Goal: Navigation & Orientation: Find specific page/section

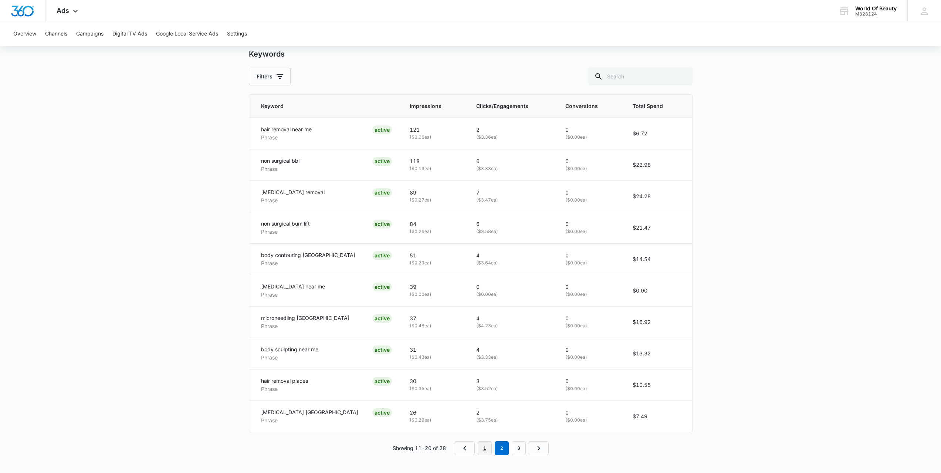
click at [488, 452] on link "1" at bounding box center [485, 448] width 14 height 14
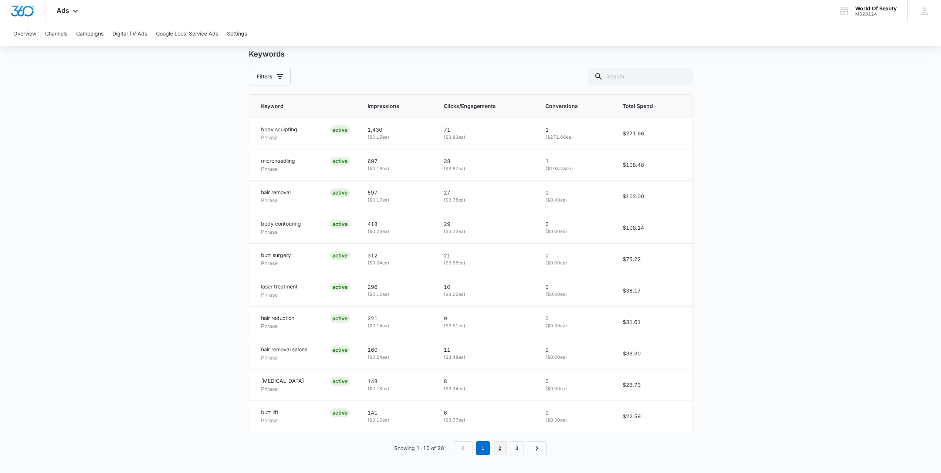
click at [503, 451] on link "2" at bounding box center [500, 448] width 14 height 14
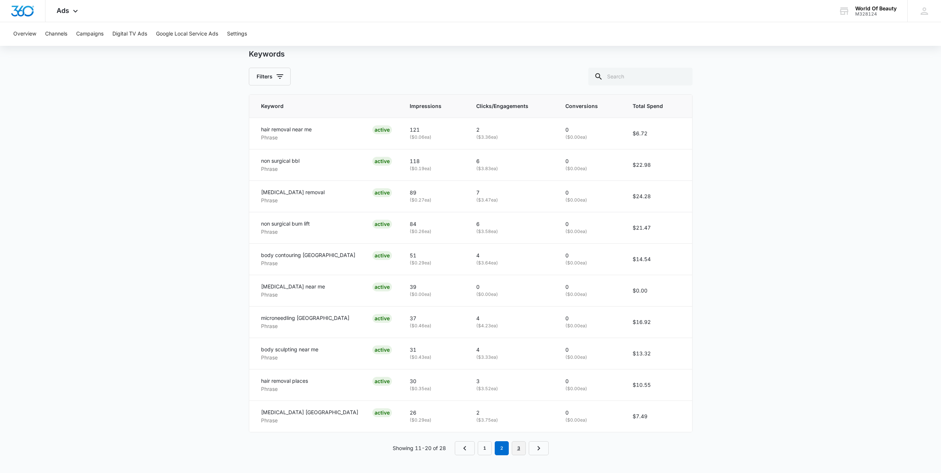
click at [514, 448] on link "3" at bounding box center [519, 448] width 14 height 14
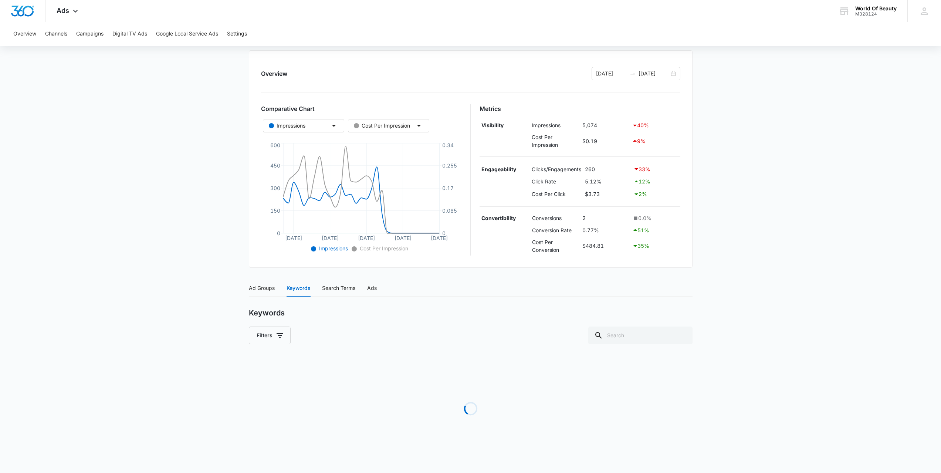
scroll to position [269, 0]
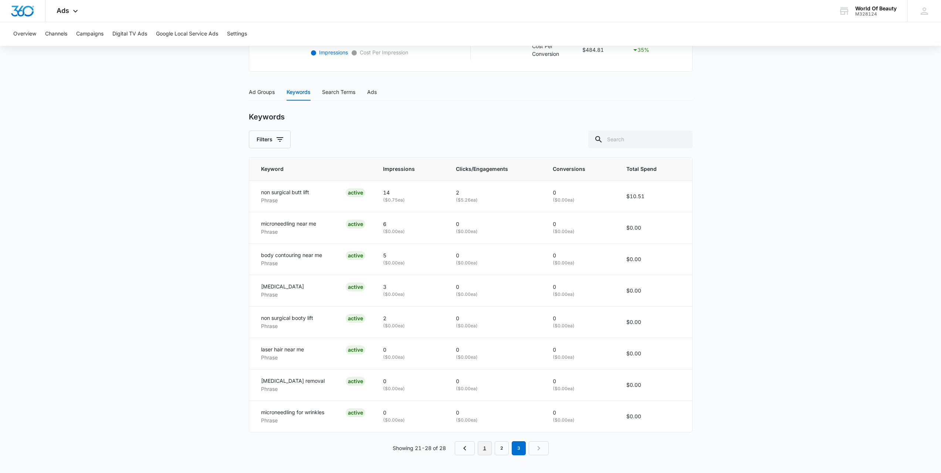
click at [487, 446] on link "1" at bounding box center [485, 448] width 14 height 14
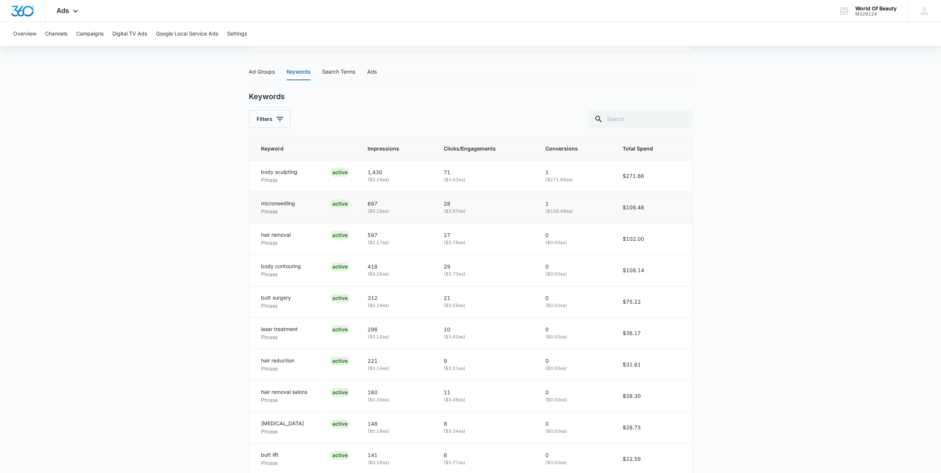
scroll to position [332, 0]
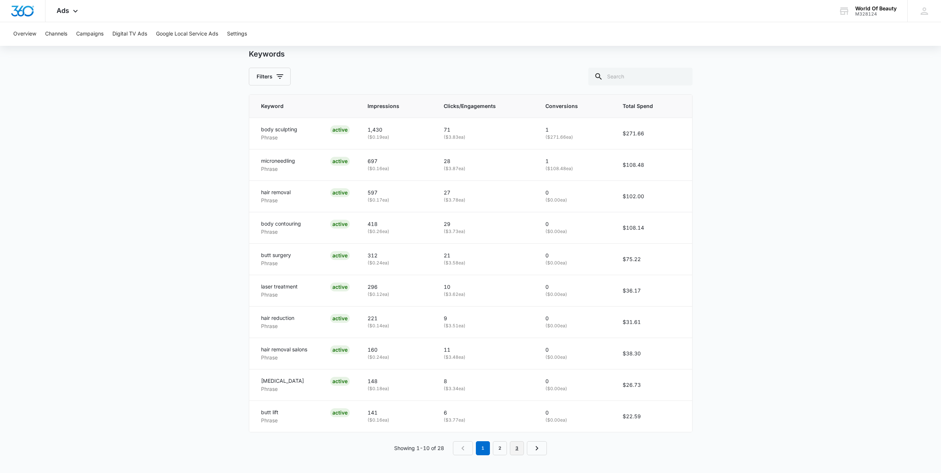
click at [518, 448] on link "3" at bounding box center [517, 448] width 14 height 14
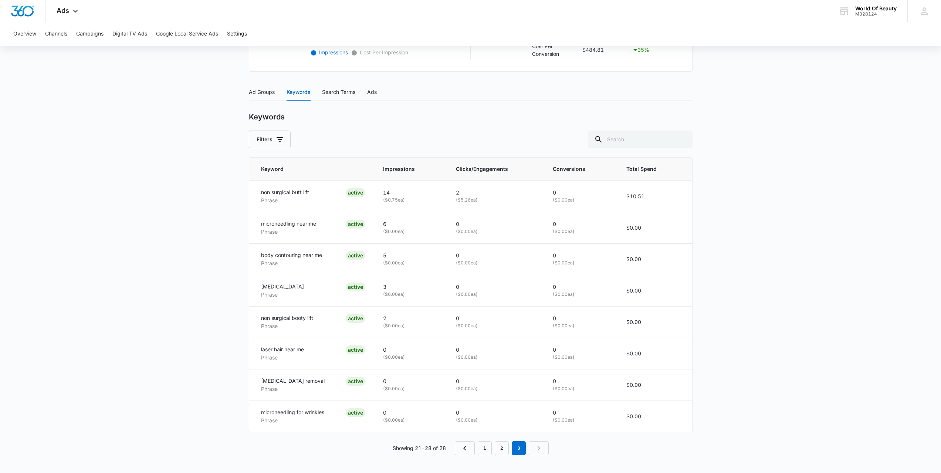
scroll to position [269, 0]
click at [488, 449] on link "1" at bounding box center [485, 448] width 14 height 14
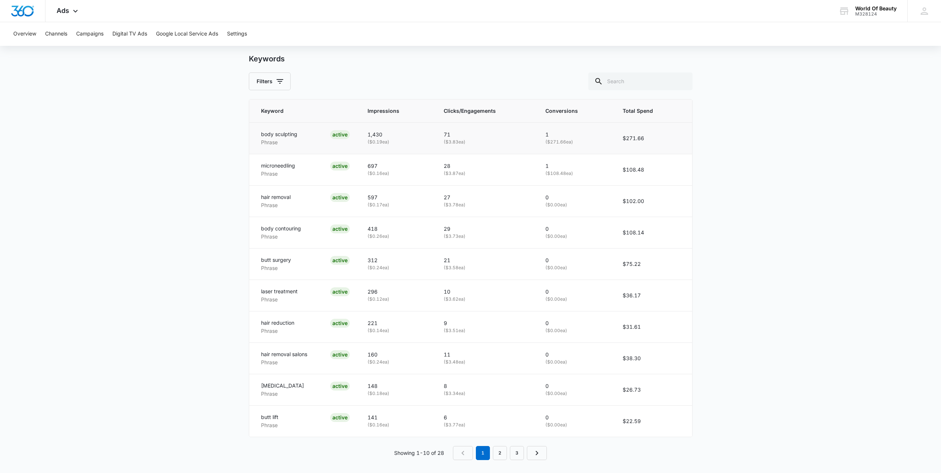
scroll to position [332, 0]
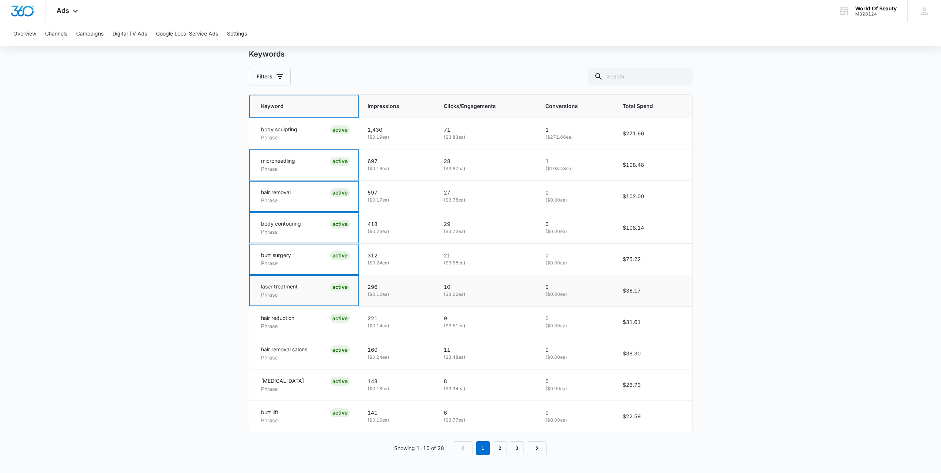
drag, startPoint x: 280, startPoint y: 128, endPoint x: 283, endPoint y: 286, distance: 158.0
click at [283, 286] on tbody "body sculpting Phrase ACTIVE 1,430 ( $0.19 ea) 71 ( $3.83 ea) 1 ( $271.66 ea) $…" at bounding box center [470, 275] width 443 height 314
click at [175, 267] on main "Search - Services | Search Active $35.69 daily , $969.63 Spent Overview [DATE] …" at bounding box center [470, 105] width 941 height 735
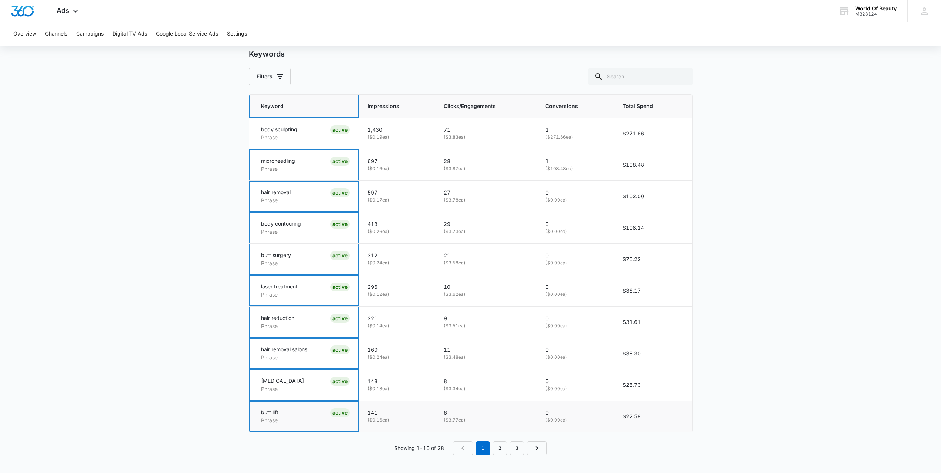
drag, startPoint x: 291, startPoint y: 145, endPoint x: 297, endPoint y: 410, distance: 264.9
click at [297, 410] on tbody "body sculpting Phrase ACTIVE 1,430 ( $0.19 ea) 71 ( $3.83 ea) 1 ( $271.66 ea) $…" at bounding box center [470, 275] width 443 height 314
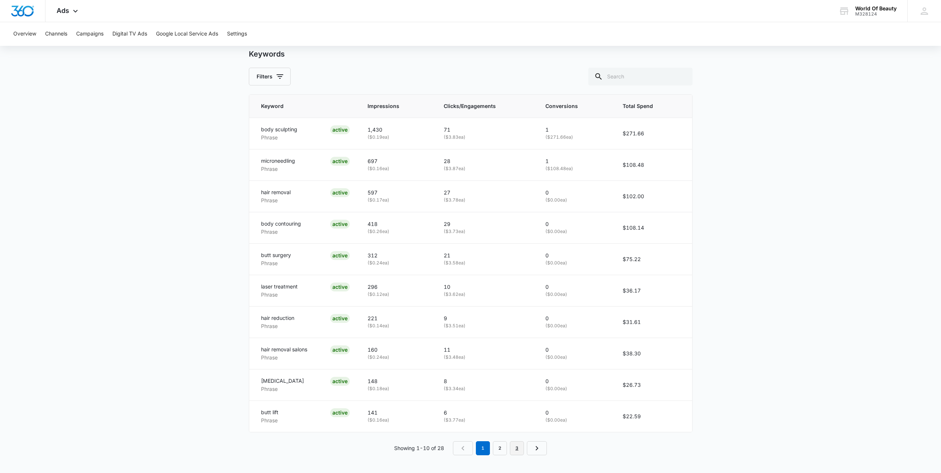
click at [514, 449] on link "3" at bounding box center [517, 448] width 14 height 14
